Goal: Navigation & Orientation: Find specific page/section

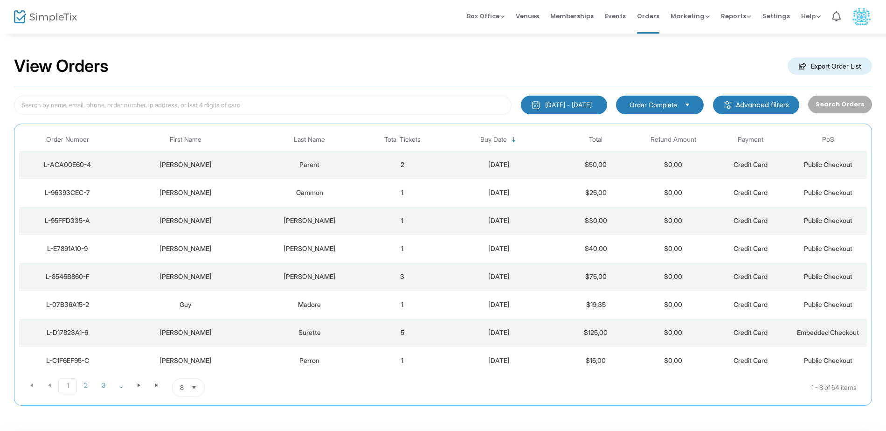
click at [449, 161] on div "[DATE]" at bounding box center [499, 164] width 111 height 9
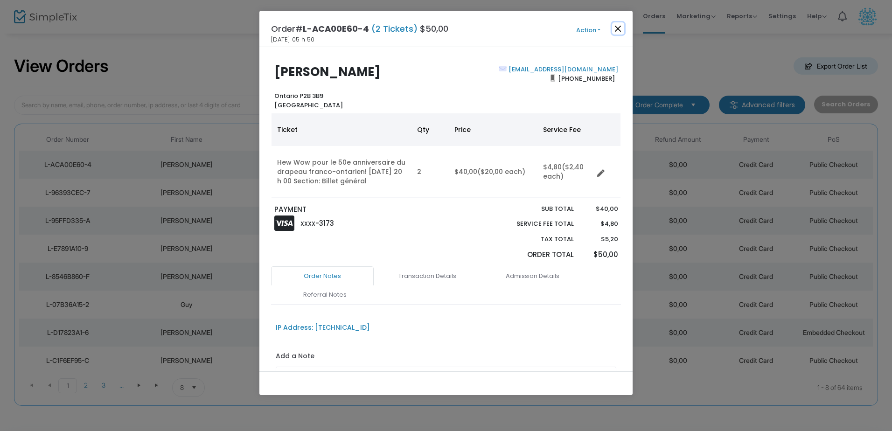
click at [623, 31] on button "Close" at bounding box center [618, 28] width 12 height 12
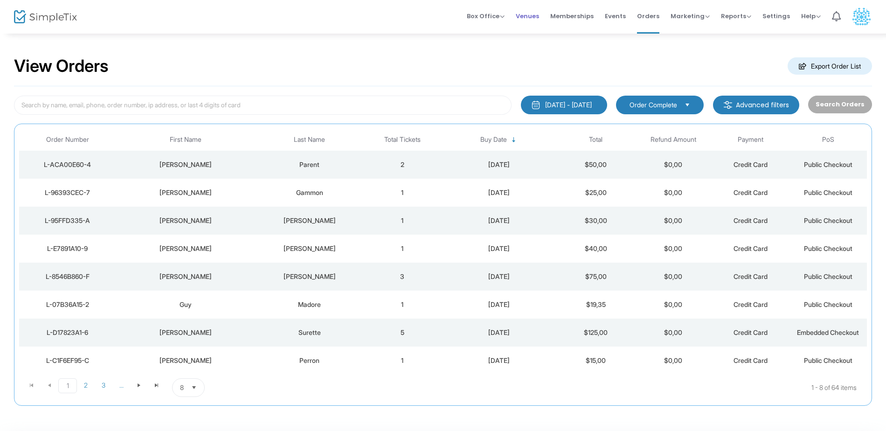
click at [534, 15] on span "Venues" at bounding box center [527, 16] width 23 height 24
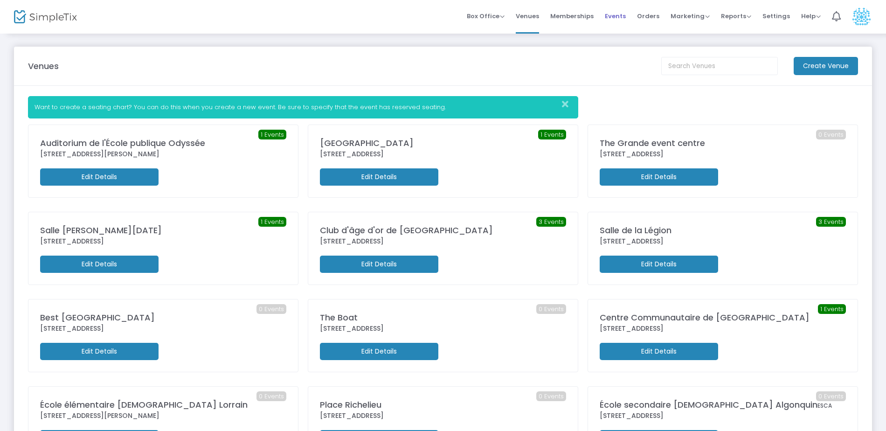
click at [610, 16] on span "Events" at bounding box center [615, 16] width 21 height 24
